Goal: Register for event/course

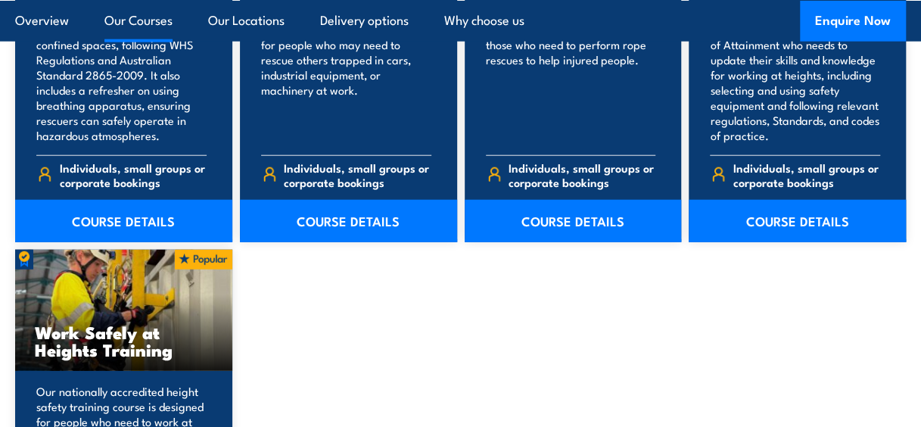
scroll to position [1931, 0]
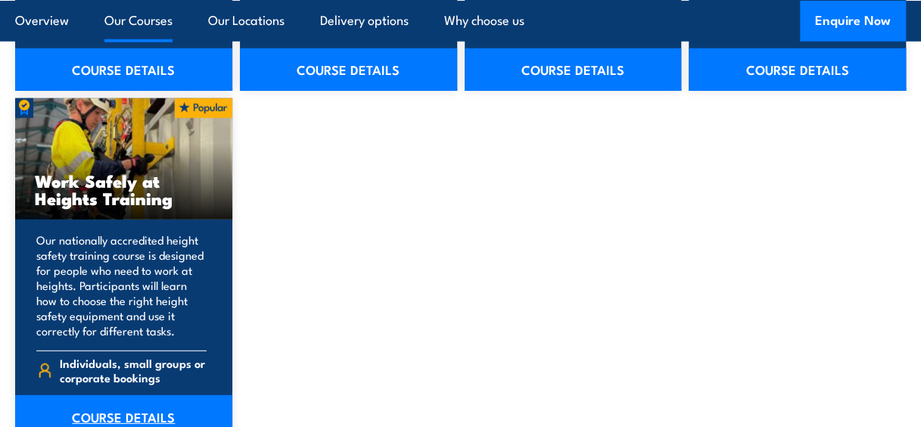
click at [106, 416] on link "COURSE DETAILS" at bounding box center [123, 416] width 217 height 42
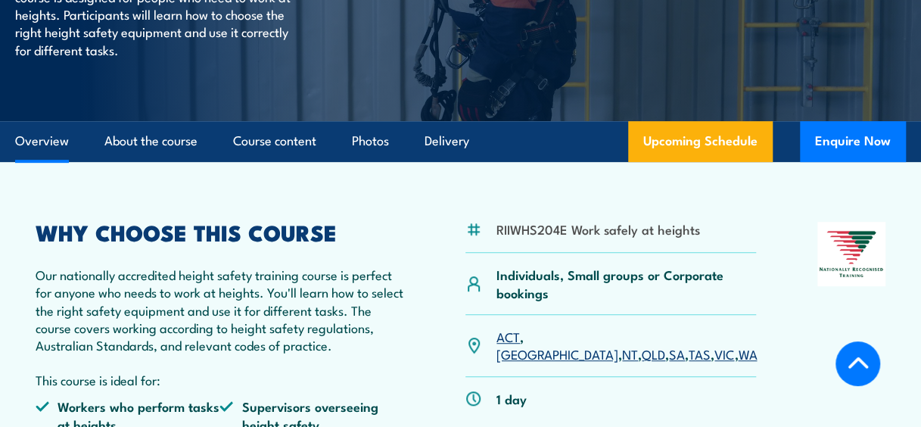
scroll to position [454, 0]
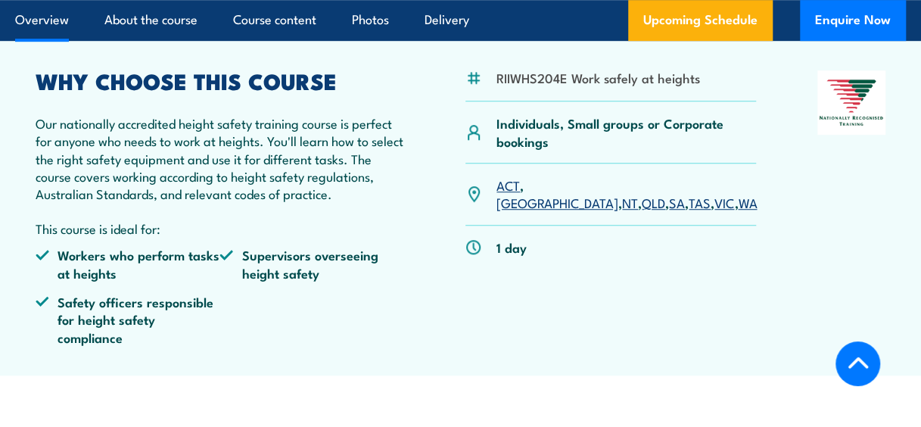
click at [642, 193] on link "QLD" at bounding box center [653, 202] width 23 height 18
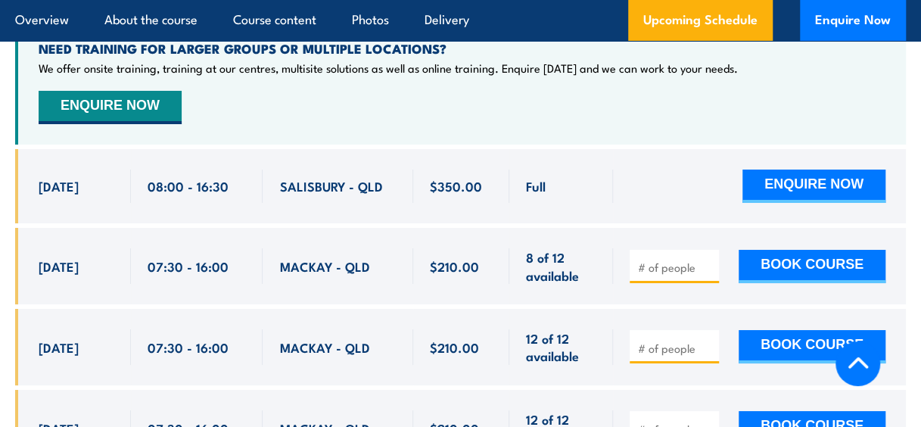
scroll to position [2412, 0]
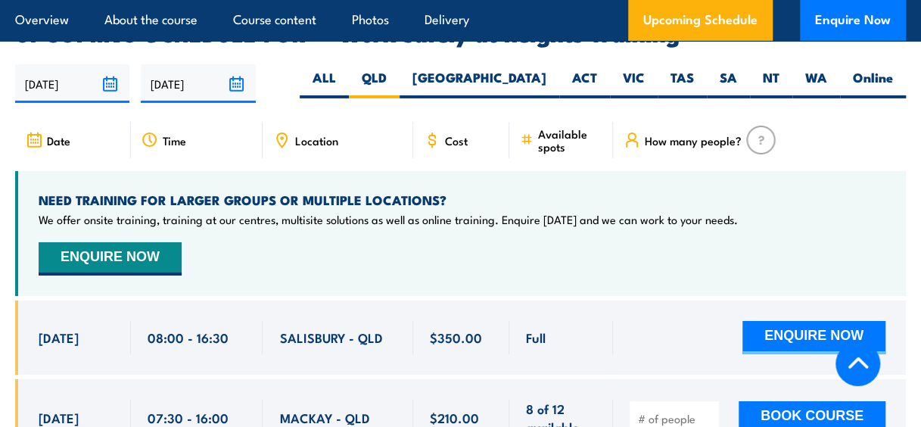
click at [301, 134] on span "Location" at bounding box center [315, 140] width 43 height 13
click at [286, 133] on icon at bounding box center [282, 140] width 10 height 14
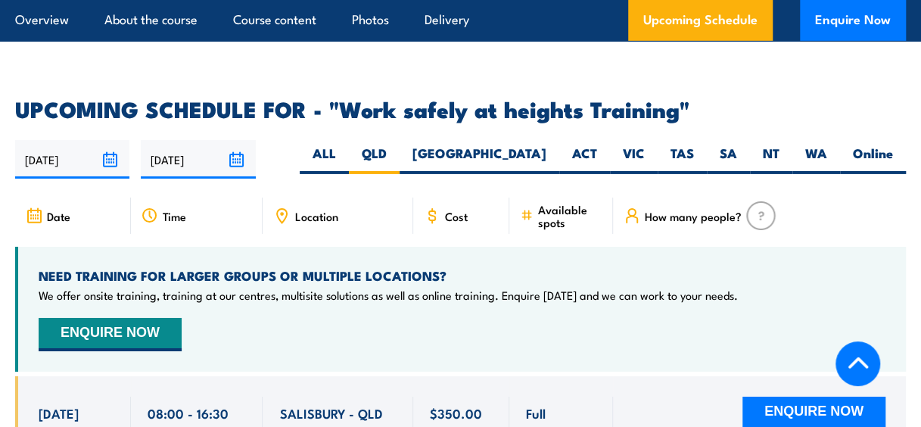
click at [281, 207] on icon at bounding box center [281, 215] width 17 height 17
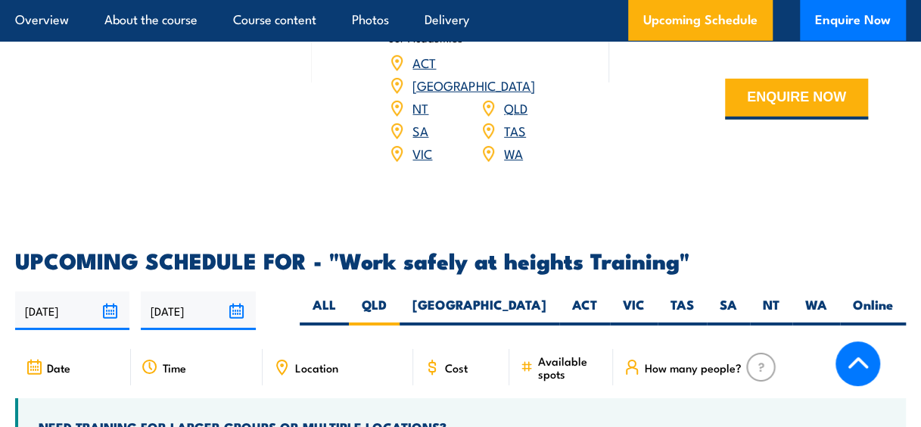
scroll to position [1277, 0]
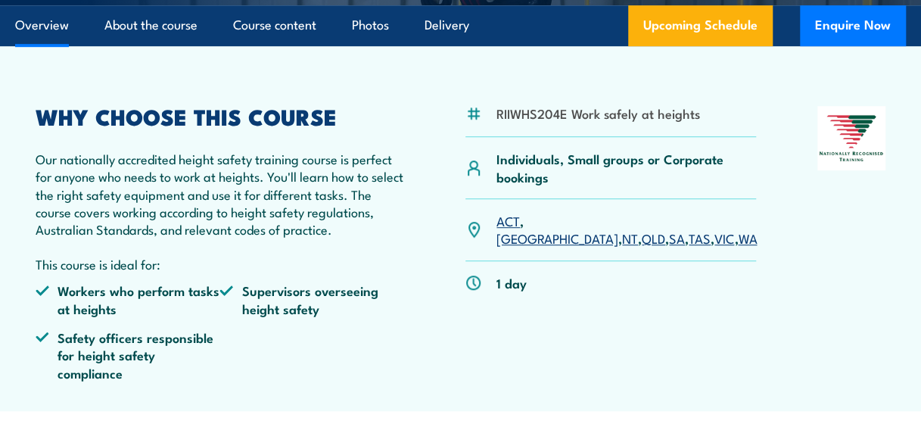
scroll to position [454, 0]
